Goal: Transaction & Acquisition: Download file/media

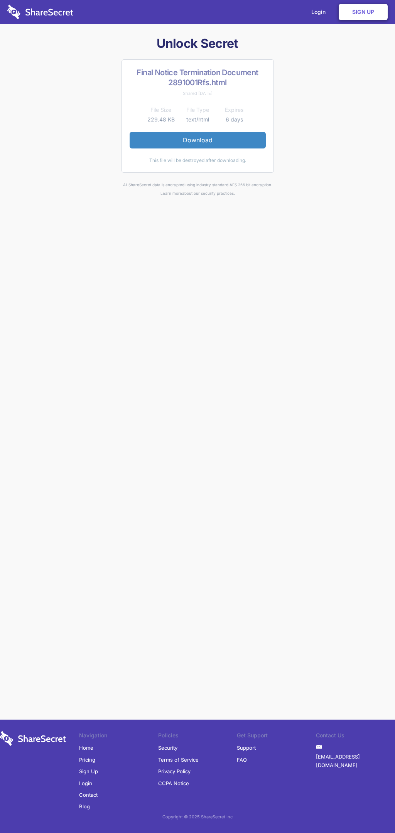
click at [197, 140] on link "Download" at bounding box center [198, 140] width 136 height 16
